Goal: Information Seeking & Learning: Learn about a topic

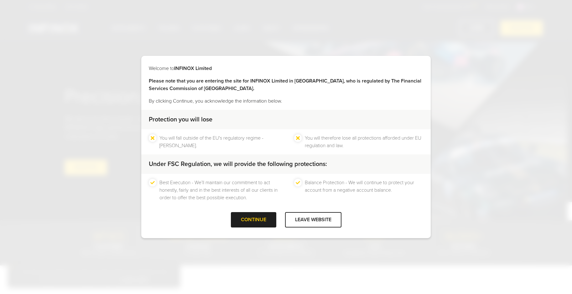
click at [266, 224] on div "CONTINUE" at bounding box center [253, 219] width 45 height 15
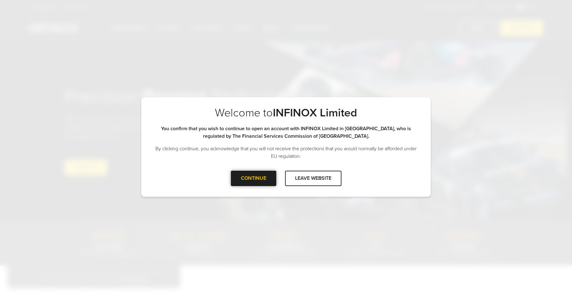
click at [253, 178] on div at bounding box center [253, 178] width 0 height 0
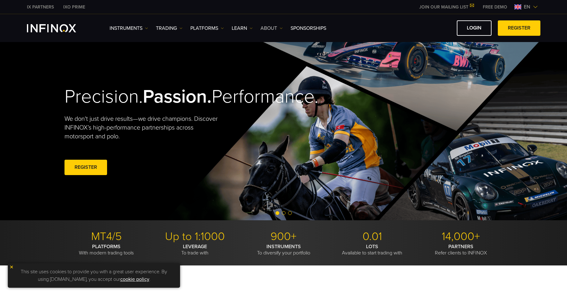
click at [269, 30] on link "ABOUT" at bounding box center [272, 28] width 22 height 8
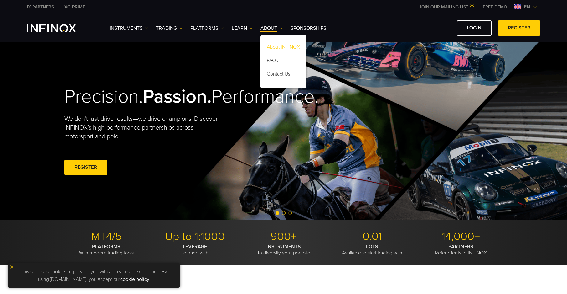
click at [277, 48] on link "About INFINOX" at bounding box center [284, 47] width 46 height 13
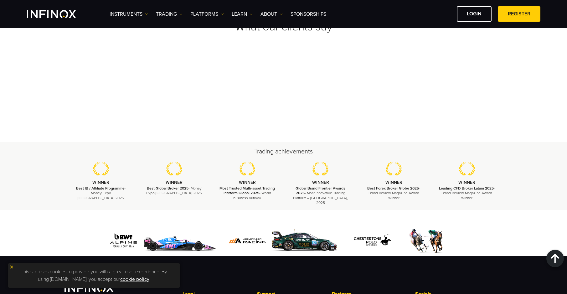
scroll to position [2261, 0]
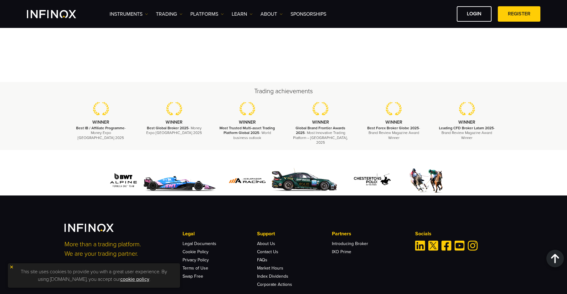
click at [419, 240] on img "Linkedin" at bounding box center [420, 245] width 10 height 10
